Goal: Navigation & Orientation: Go to known website

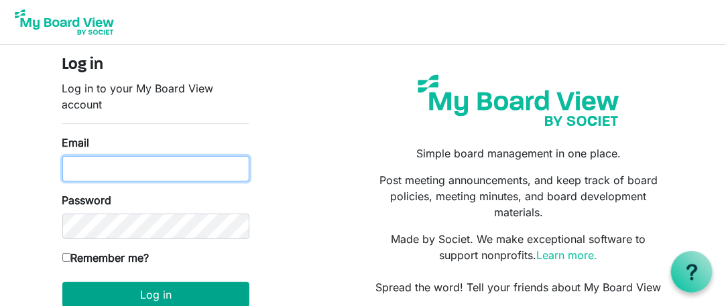
type input "darla.hunzelman@scouting.org"
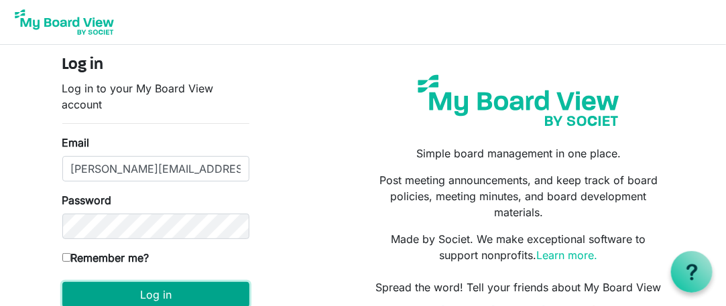
click at [149, 294] on button "Log in" at bounding box center [155, 294] width 187 height 25
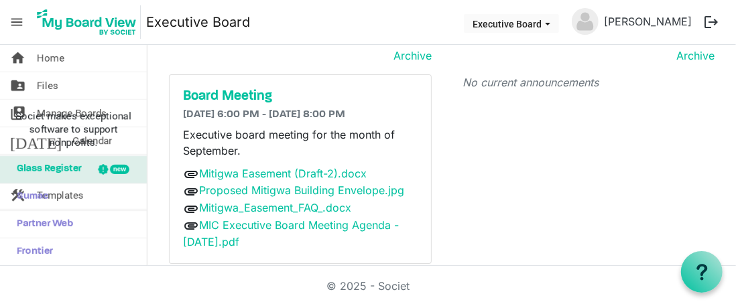
scroll to position [44, 0]
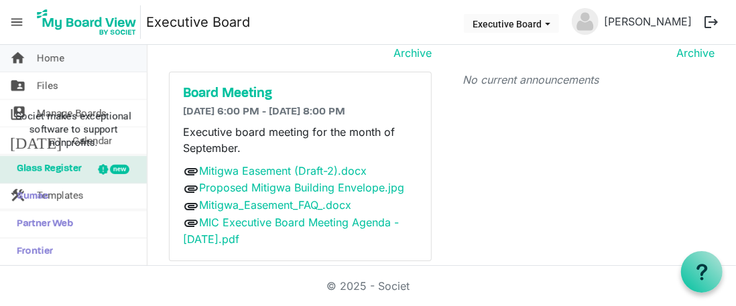
click at [47, 56] on span "Home" at bounding box center [50, 58] width 27 height 27
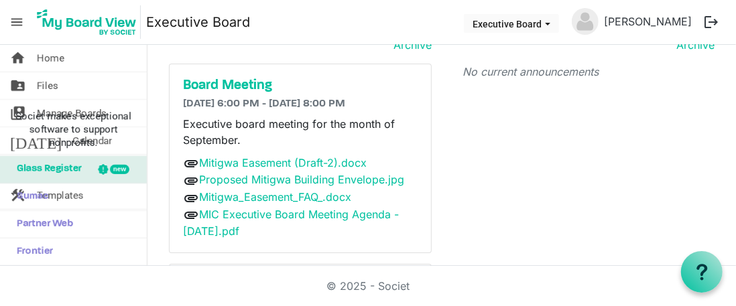
scroll to position [54, 0]
